Goal: Task Accomplishment & Management: Manage account settings

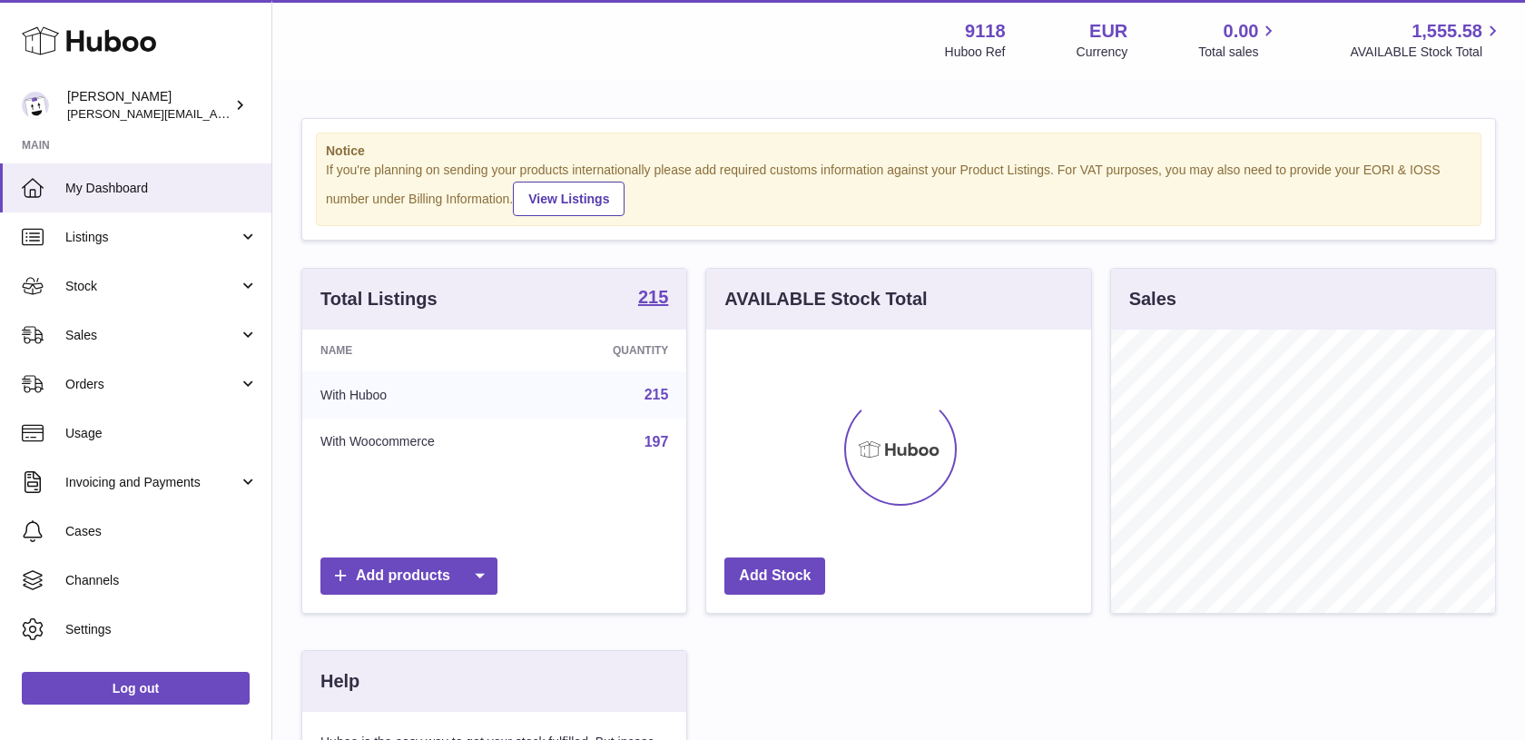
scroll to position [283, 384]
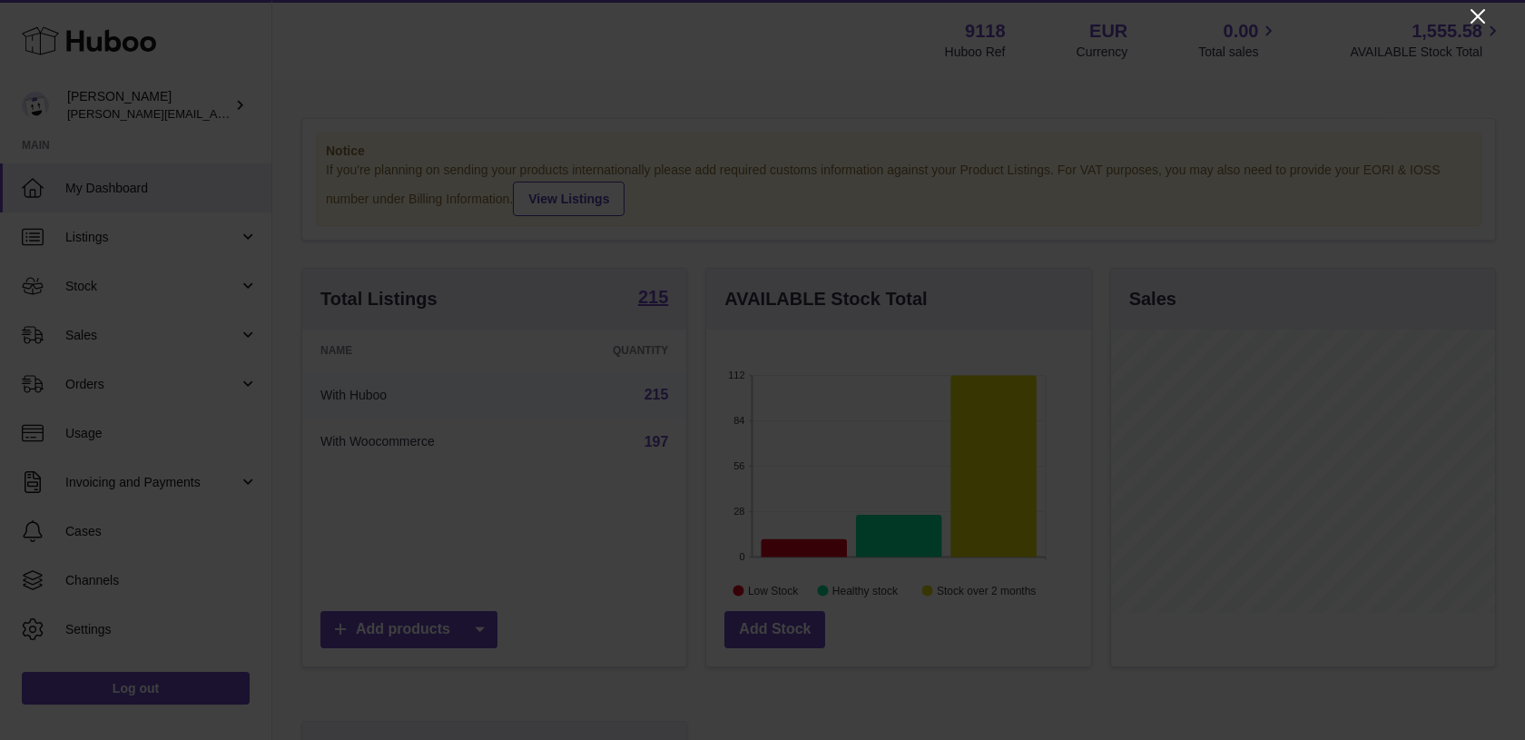
click at [1477, 20] on icon "Close" at bounding box center [1478, 16] width 22 height 22
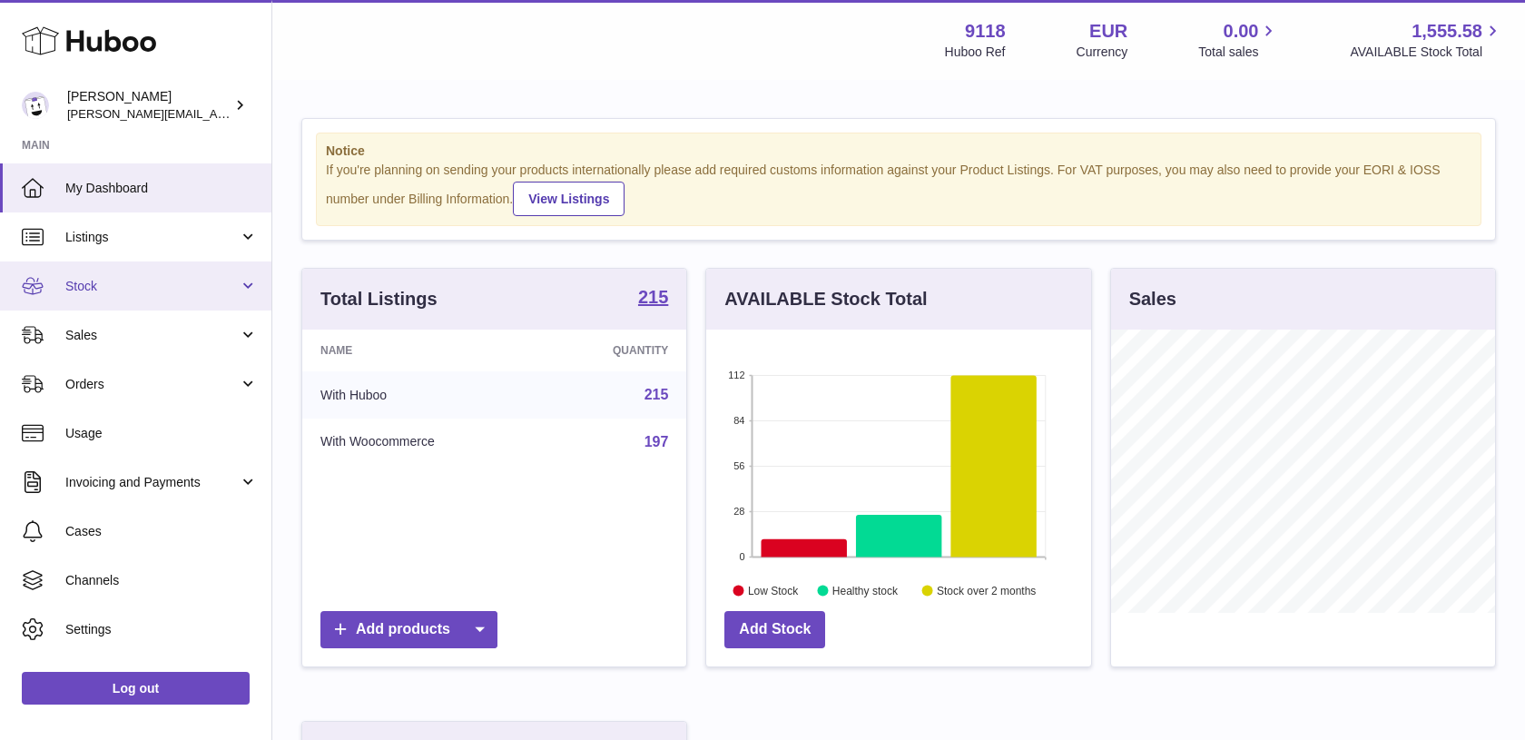
click at [189, 303] on link "Stock" at bounding box center [135, 285] width 271 height 49
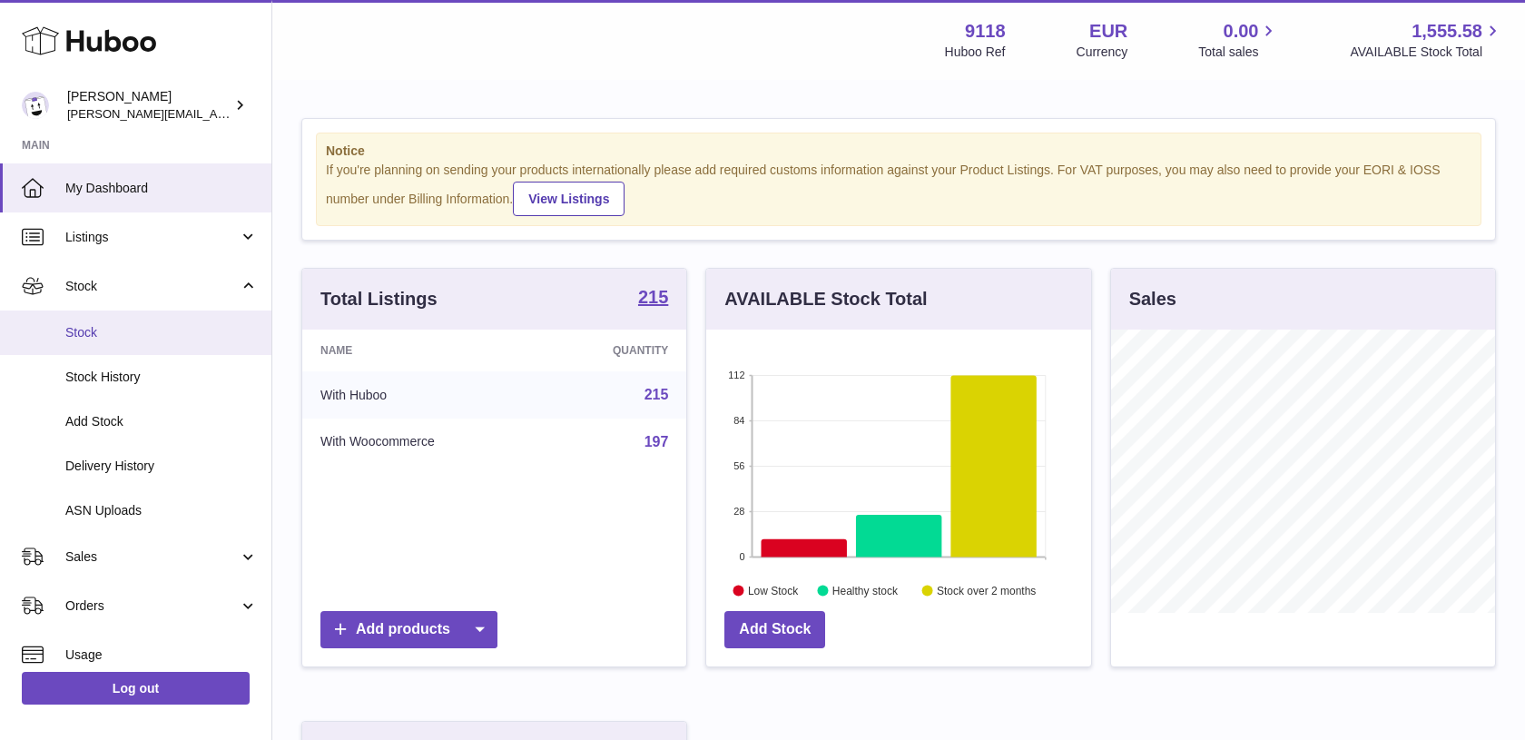
click at [154, 327] on span "Stock" at bounding box center [161, 332] width 192 height 17
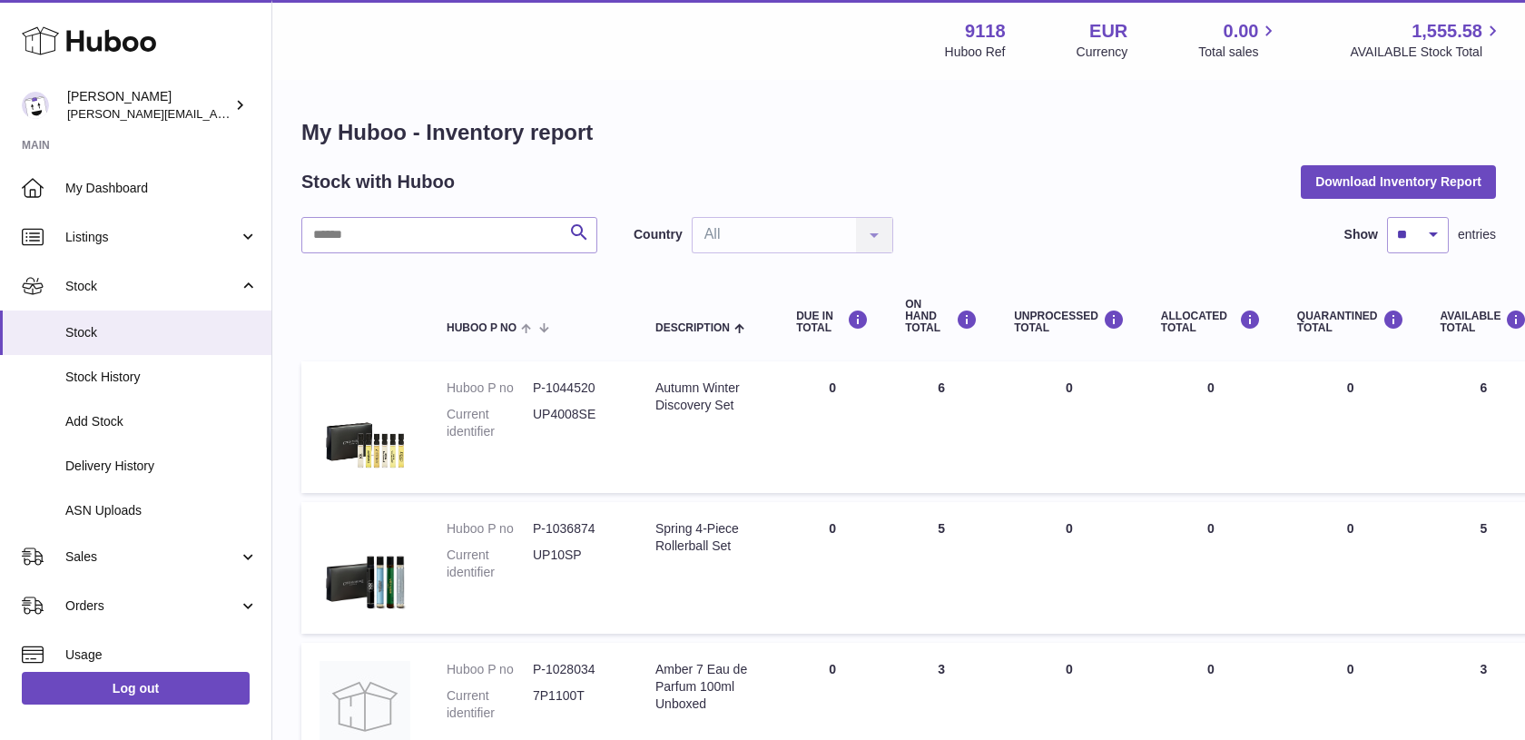
scroll to position [8, 0]
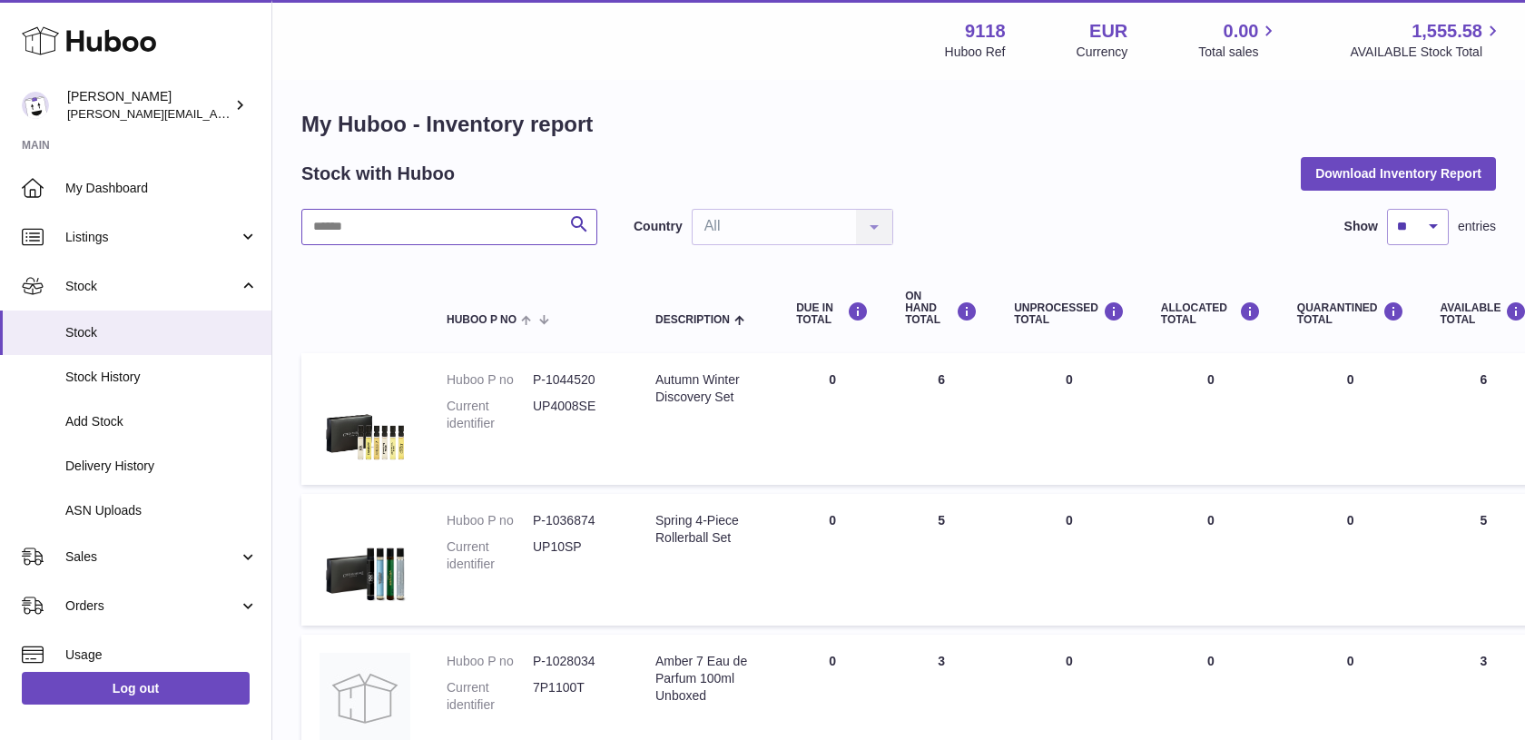
click at [502, 218] on input "text" at bounding box center [449, 227] width 296 height 36
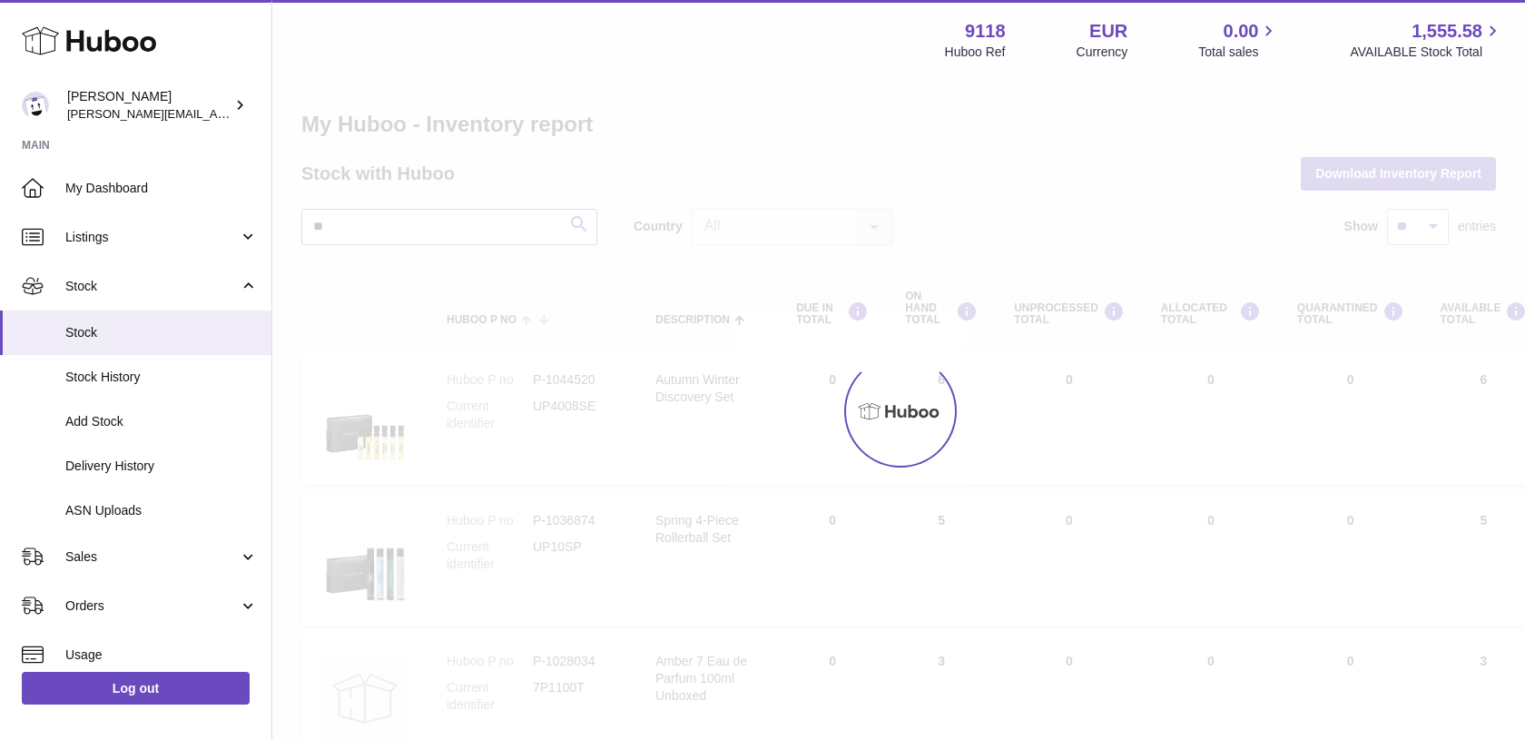
type input "*"
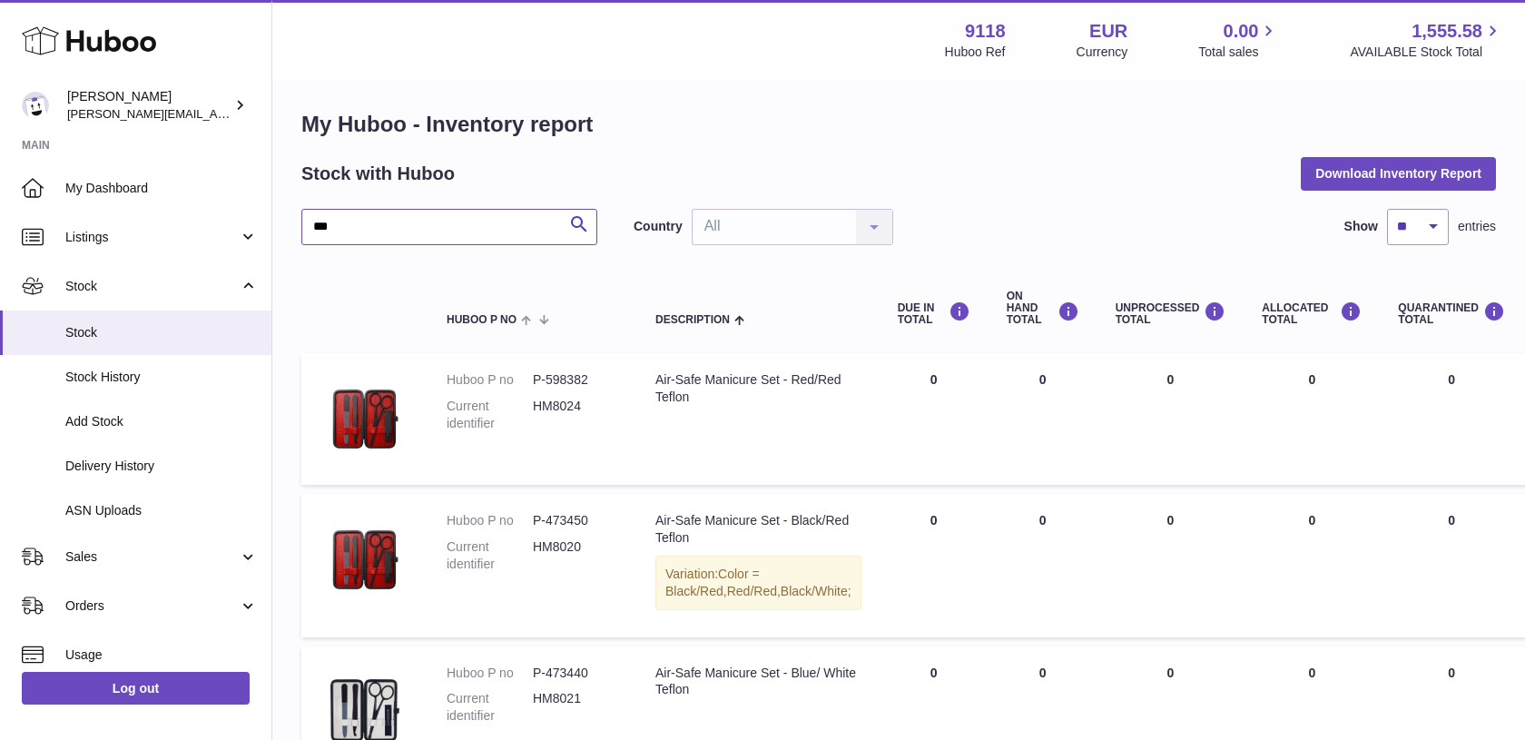
type input "***"
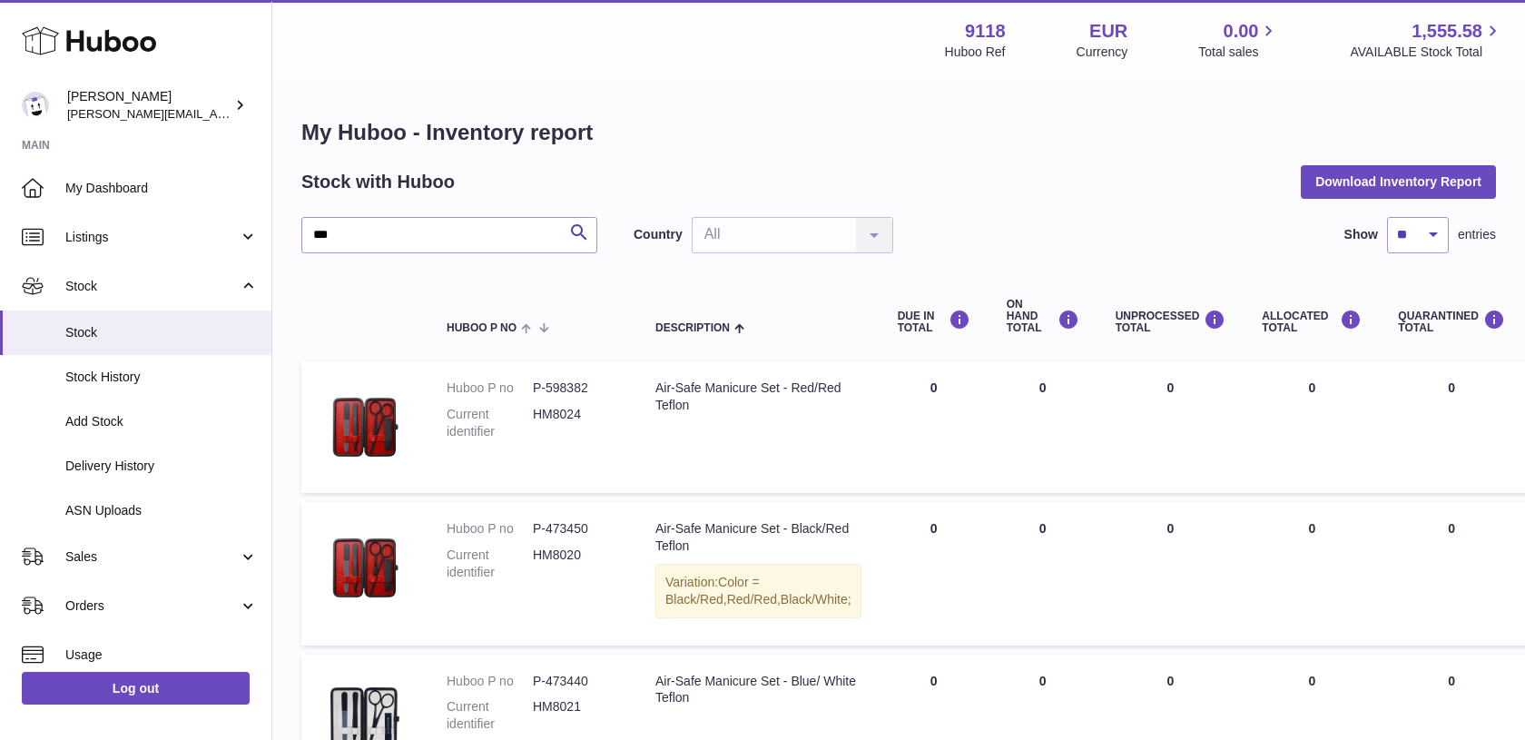
click at [881, 192] on div "Stock with Huboo Download Inventory Report" at bounding box center [898, 181] width 1195 height 33
